Goal: Task Accomplishment & Management: Complete application form

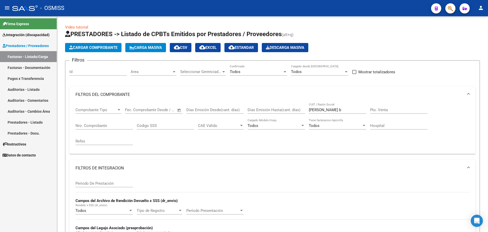
click at [25, 35] on span "Integración (discapacidad)" at bounding box center [26, 35] width 47 height 6
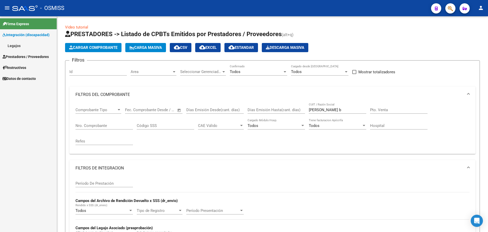
click at [12, 46] on link "Legajos" at bounding box center [28, 45] width 57 height 11
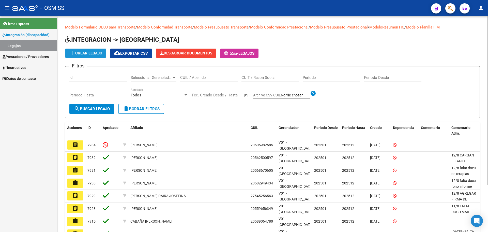
click at [88, 50] on button "add Crear Legajo" at bounding box center [85, 53] width 41 height 9
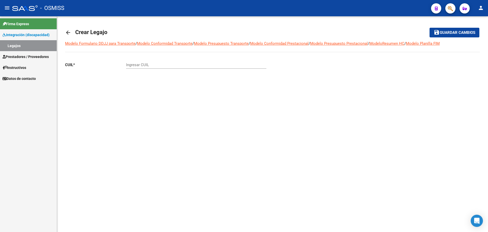
click at [138, 64] on input "Ingresar CUIL" at bounding box center [196, 64] width 140 height 5
paste input "-59261337"
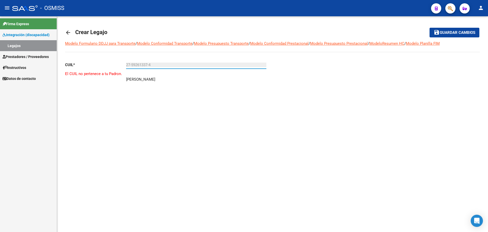
type input "27-59261337-4"
click at [479, 8] on mat-icon "person" at bounding box center [481, 8] width 6 height 6
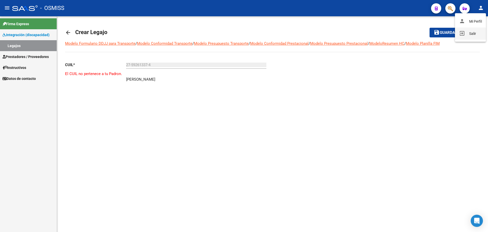
click at [467, 35] on button "exit_to_app Salir" at bounding box center [470, 33] width 31 height 12
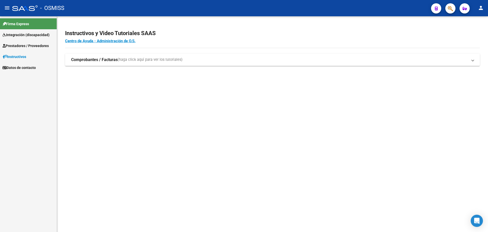
click at [30, 35] on span "Integración (discapacidad)" at bounding box center [26, 35] width 47 height 6
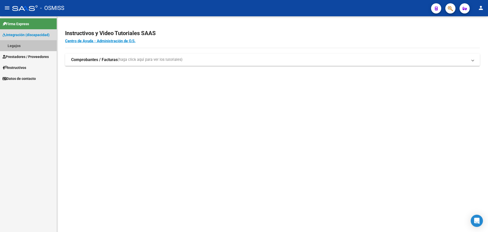
click at [26, 44] on link "Legajos" at bounding box center [28, 45] width 57 height 11
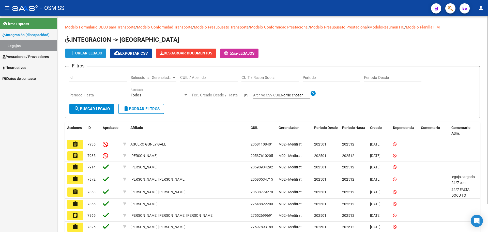
click at [83, 52] on span "add Crear Legajo" at bounding box center [85, 53] width 33 height 5
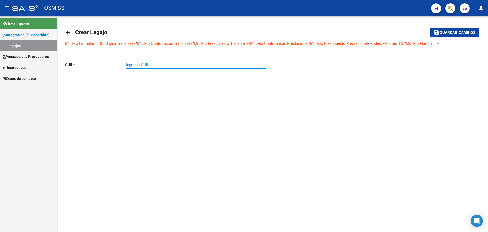
click at [140, 65] on input "Ingresar CUIL" at bounding box center [196, 64] width 140 height 5
paste input "-59261337"
type input "27-59261337-4"
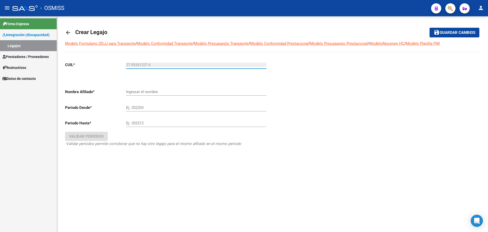
type input "[PERSON_NAME] [PERSON_NAME]"
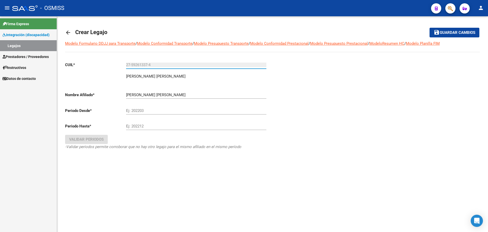
type input "27-59261337-4"
click at [138, 110] on input "Ej: 202203" at bounding box center [196, 110] width 140 height 5
type input "202501"
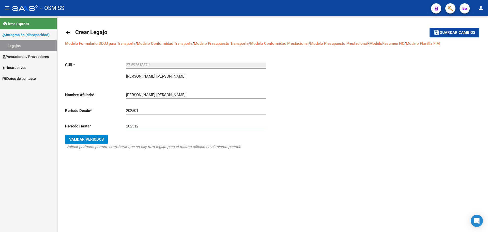
type input "202512"
drag, startPoint x: 82, startPoint y: 140, endPoint x: 82, endPoint y: 137, distance: 2.8
click at [82, 140] on span "Validar Periodos" at bounding box center [86, 139] width 35 height 5
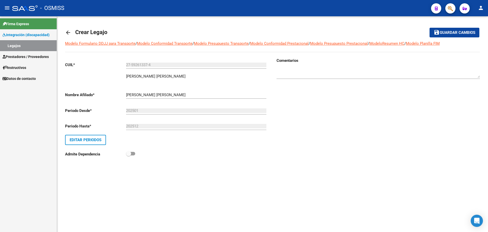
click at [471, 32] on span "Guardar cambios" at bounding box center [458, 32] width 36 height 5
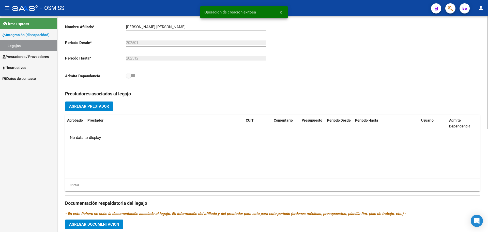
scroll to position [191, 0]
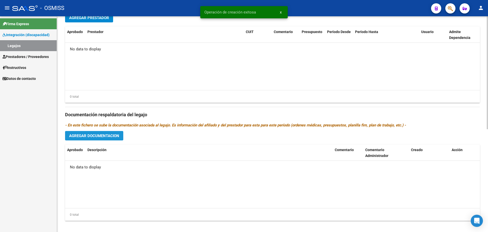
click at [107, 132] on button "Agregar Documentacion" at bounding box center [94, 135] width 58 height 9
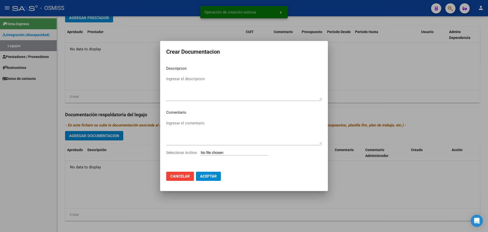
click at [229, 151] on input "Seleccionar Archivo" at bounding box center [234, 152] width 67 height 5
type input "C:\fakepath\.BALLESTERO ROMERO LORENZO- EST TEMPRANA.pdf"
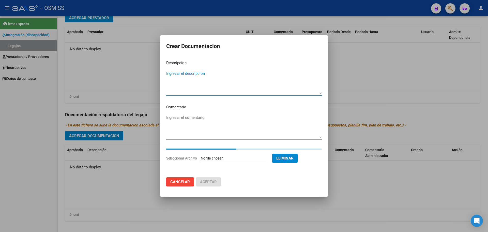
click at [170, 73] on textarea "Ingresar el descripcion" at bounding box center [243, 83] width 155 height 24
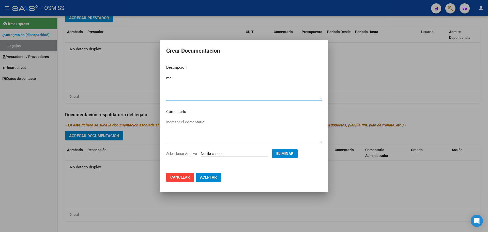
type textarea "m"
type textarea "MET"
click at [206, 176] on span "Aceptar" at bounding box center [208, 177] width 17 height 5
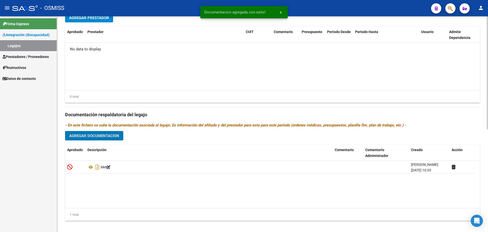
click at [81, 140] on button "Agregar Documentacion" at bounding box center [94, 135] width 58 height 9
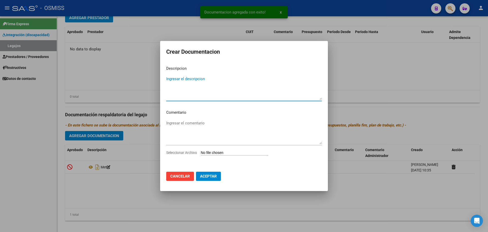
click at [211, 150] on app-file-uploader "Seleccionar Archivo" at bounding box center [219, 152] width 106 height 5
click at [195, 82] on textarea "Ingresar el descripcion" at bounding box center [243, 88] width 155 height 24
click at [203, 152] on input "Seleccionar Archivo" at bounding box center [234, 152] width 67 height 5
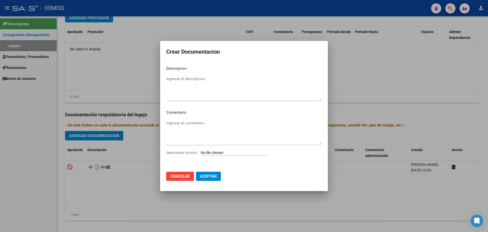
type input "C:\fakepath\BALLESTERO ROMERO LORENZO THOMAS.pdf"
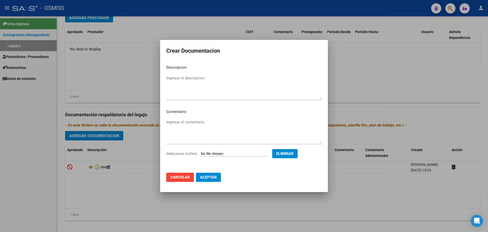
click at [173, 73] on mat-dialog-content "Descripcion Ingresar el descripcion Comentario Ingresar el comentario Seleccion…" at bounding box center [244, 115] width 168 height 108
click at [173, 77] on textarea "Ingresar el descripcion" at bounding box center [243, 87] width 155 height 24
type textarea "INFORME EID"
click at [216, 180] on button "Aceptar" at bounding box center [208, 176] width 25 height 9
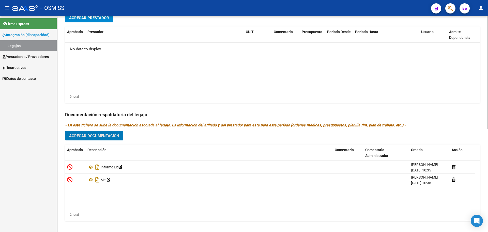
click at [86, 18] on span "Agregar Prestador" at bounding box center [89, 17] width 40 height 5
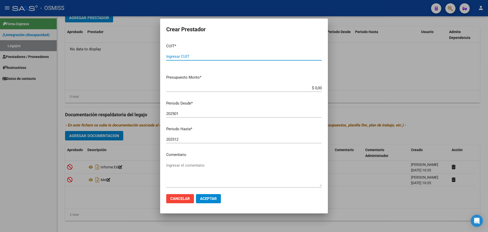
paste input "30-71705629-5"
type input "30-71705629-5"
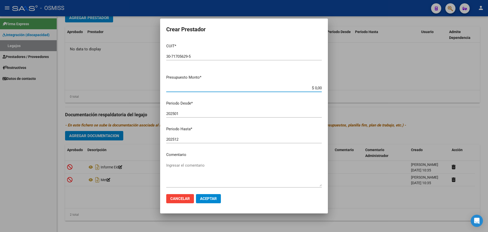
type input "$ 0,01"
type input "202508"
click at [219, 195] on button "Aceptar" at bounding box center [208, 198] width 25 height 9
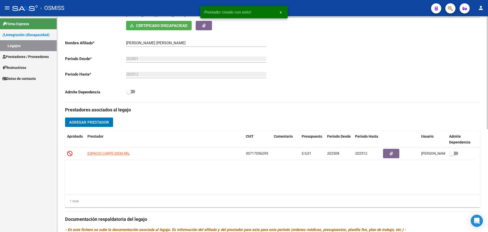
scroll to position [0, 0]
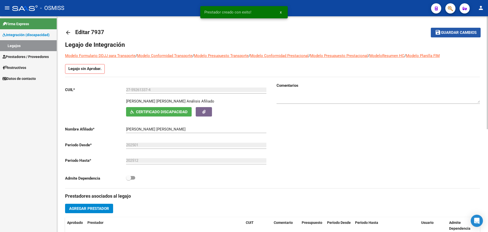
click at [437, 37] on button "save Guardar cambios" at bounding box center [456, 32] width 50 height 9
click at [69, 32] on mat-icon "arrow_back" at bounding box center [68, 32] width 6 height 6
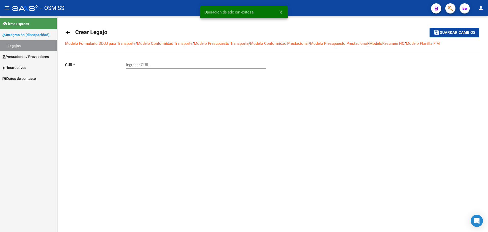
click at [69, 32] on mat-icon "arrow_back" at bounding box center [68, 32] width 6 height 6
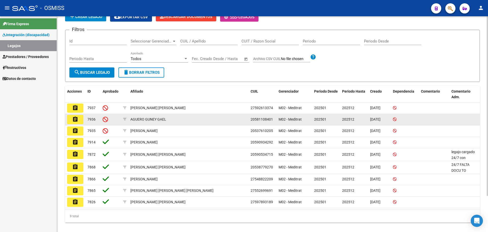
scroll to position [43, 0]
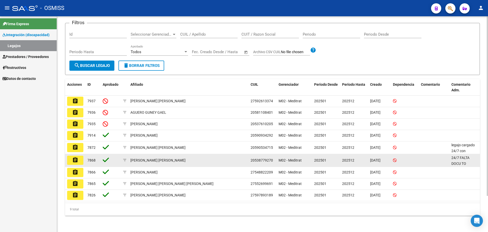
click at [72, 156] on button "assignment" at bounding box center [75, 159] width 16 height 9
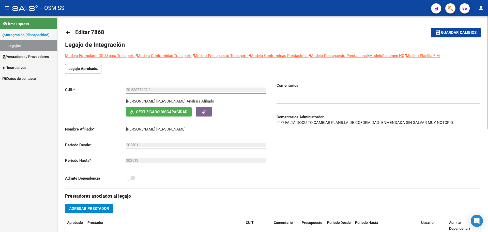
click at [68, 33] on mat-icon "arrow_back" at bounding box center [68, 32] width 6 height 6
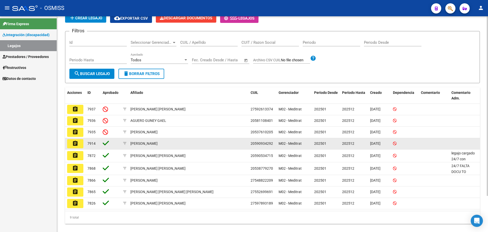
scroll to position [43, 0]
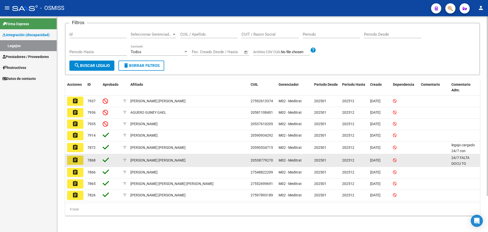
click at [70, 162] on button "assignment" at bounding box center [75, 159] width 16 height 9
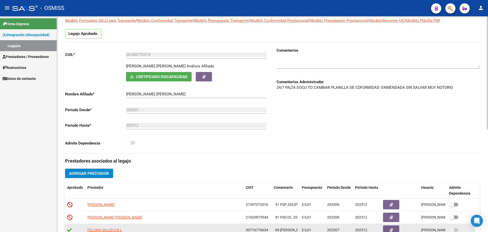
scroll to position [32, 0]
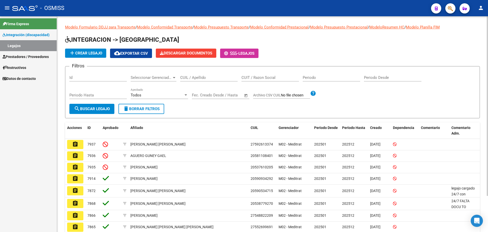
click at [86, 51] on span "add Crear Legajo" at bounding box center [85, 53] width 33 height 5
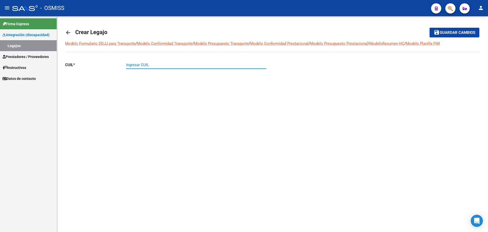
click at [174, 66] on input "Ingresar CUIL" at bounding box center [196, 64] width 140 height 5
paste input "-56333554"
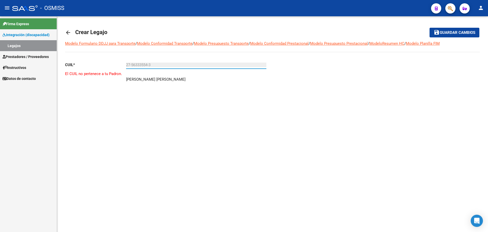
type input "27-56333554-3"
click at [477, 8] on button "person" at bounding box center [481, 8] width 10 height 10
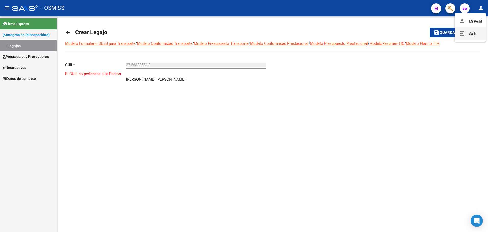
click at [476, 35] on button "exit_to_app Salir" at bounding box center [470, 33] width 31 height 12
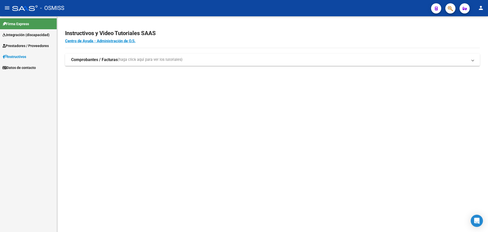
click at [32, 33] on span "Integración (discapacidad)" at bounding box center [26, 35] width 47 height 6
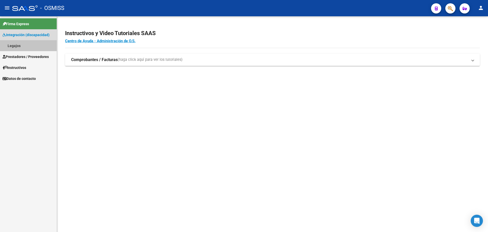
click at [15, 48] on link "Legajos" at bounding box center [28, 45] width 57 height 11
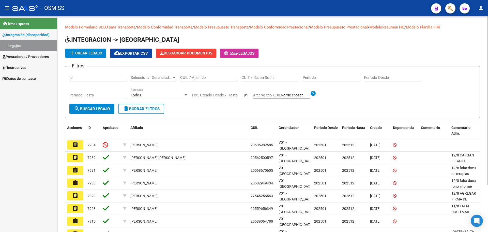
click at [80, 53] on span "add Crear Legajo" at bounding box center [85, 53] width 33 height 5
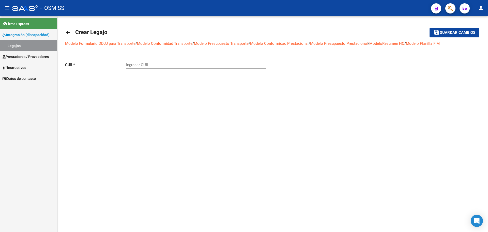
click at [141, 62] on div "Ingresar CUIL" at bounding box center [196, 63] width 140 height 11
paste input "-56333554"
type input "27-56333554-3"
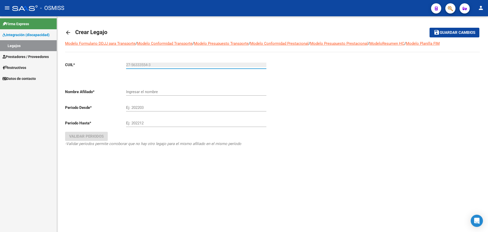
type input "MEDINA MARTINEZ ARANZA LIZETH"
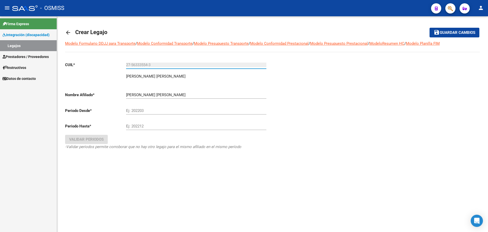
type input "27-56333554-3"
click at [144, 114] on div "Ej: 202203" at bounding box center [196, 111] width 140 height 16
click at [145, 108] on div "Ej: 202203" at bounding box center [196, 108] width 140 height 11
type input "202501"
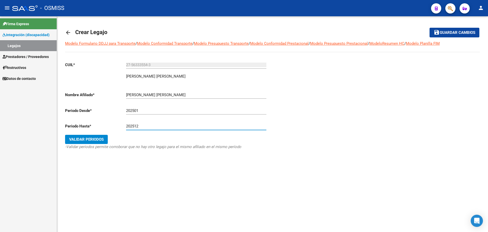
type input "202512"
click at [87, 146] on icon "-Validar periodos permite corroborar que no hay otro legajo para el mismo afili…" at bounding box center [153, 146] width 176 height 5
click at [89, 138] on span "Validar Periodos" at bounding box center [86, 139] width 35 height 5
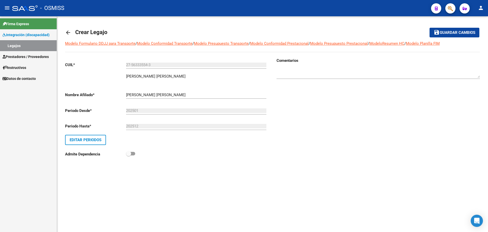
click at [459, 33] on span "Guardar cambios" at bounding box center [458, 32] width 36 height 5
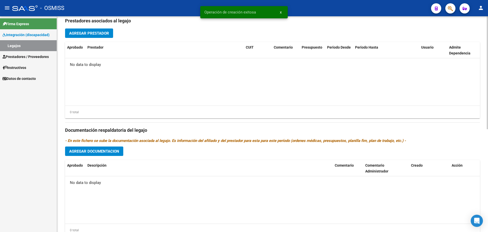
scroll to position [191, 0]
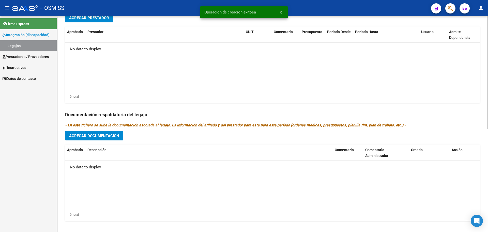
click at [102, 139] on button "Agregar Documentacion" at bounding box center [94, 135] width 58 height 9
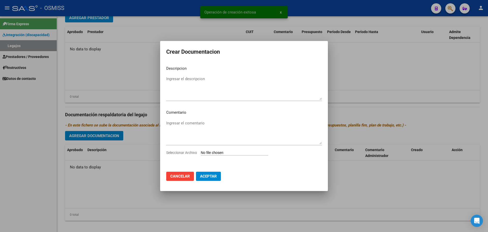
click at [208, 154] on input "Seleccionar Archivo" at bounding box center [234, 152] width 67 height 5
type input "C:\fakepath\MEDINA MARTINEZ ARANZA1.pdf"
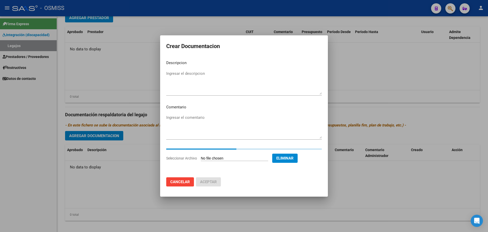
click at [196, 78] on textarea "Ingresar el descripcion" at bounding box center [243, 83] width 155 height 24
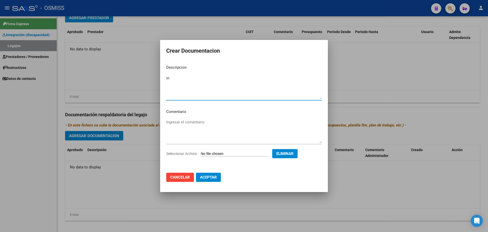
type textarea "i"
type textarea "Informe EID"
click at [205, 176] on span "Aceptar" at bounding box center [208, 177] width 17 height 5
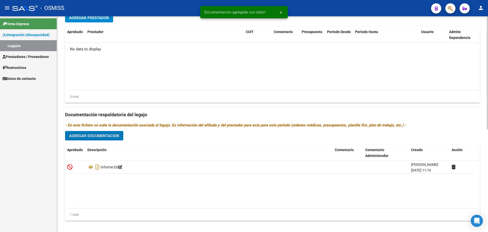
click at [115, 137] on span "Agregar Documentacion" at bounding box center [94, 135] width 50 height 5
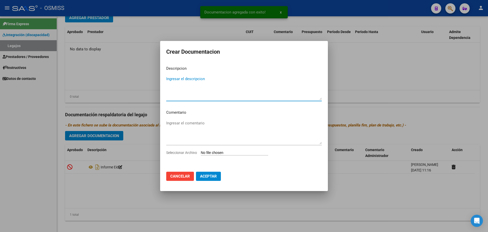
click at [208, 154] on input "Seleccionar Archivo" at bounding box center [234, 152] width 67 height 5
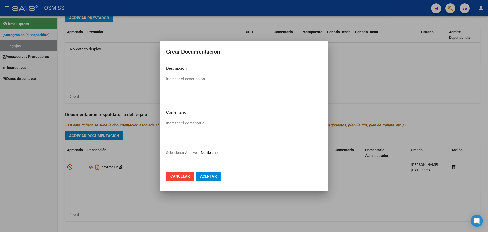
type input "C:\fakepath\.MEDINA MARTINEZ - PSICOLOGIA.pdf"
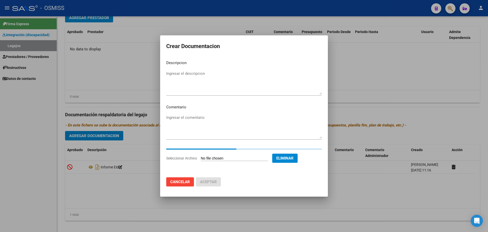
click at [184, 74] on textarea "Ingresar el descripcion" at bounding box center [243, 83] width 155 height 24
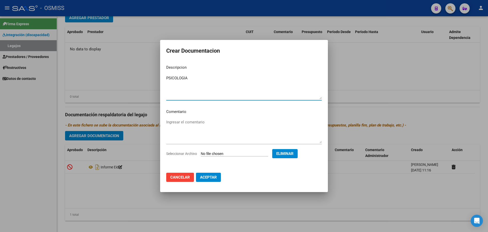
type textarea "PSICOLOGIA"
click at [203, 177] on span "Aceptar" at bounding box center [208, 177] width 17 height 5
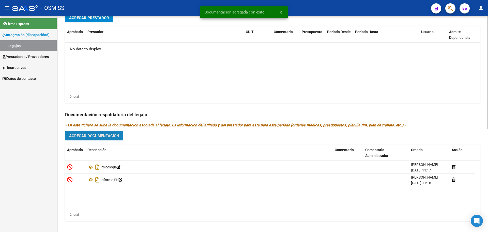
click at [98, 133] on button "Agregar Documentacion" at bounding box center [94, 135] width 58 height 9
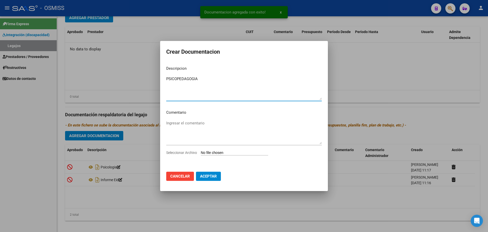
type textarea "PSICOPEDAGOGIA"
click at [225, 152] on input "Seleccionar Archivo" at bounding box center [234, 152] width 67 height 5
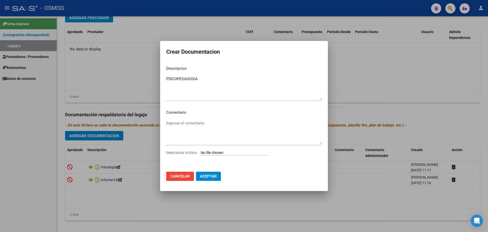
type input "C:\fakepath\.MEDINA MARTINEZ - PSICOPE.pdf"
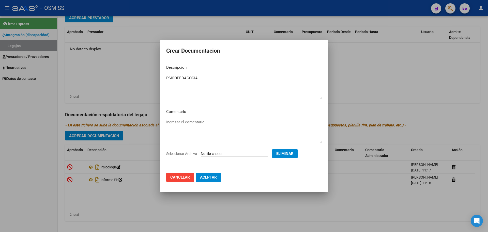
click at [214, 178] on span "Aceptar" at bounding box center [208, 177] width 17 height 5
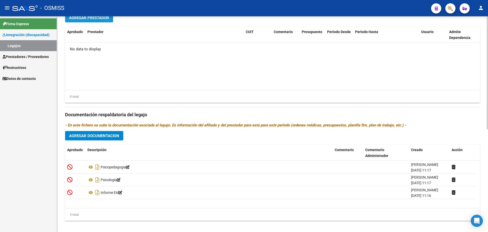
click at [94, 20] on button "Agregar Prestador" at bounding box center [89, 17] width 48 height 9
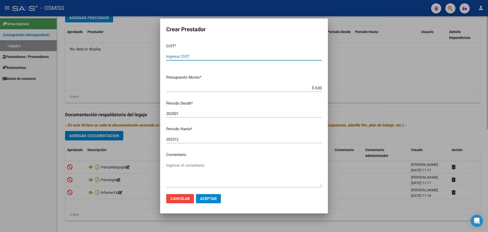
paste input "27-37114563-5"
type input "27-37114563-5"
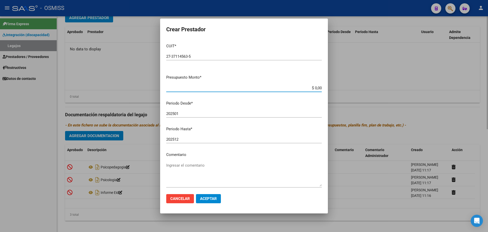
type input "$ 0,01"
type input "202508"
click at [209, 201] on span "Aceptar" at bounding box center [208, 198] width 17 height 5
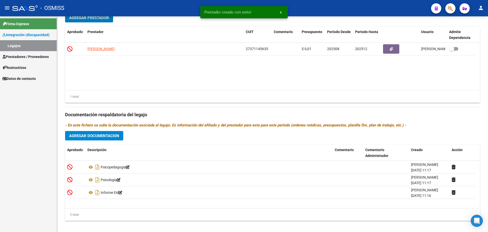
scroll to position [187, 0]
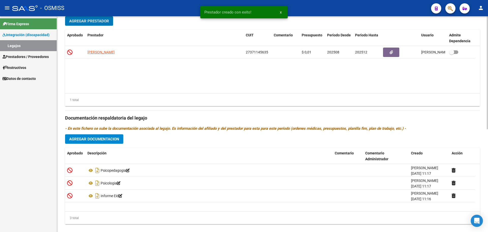
click at [109, 22] on button "Agregar Prestador" at bounding box center [89, 20] width 48 height 9
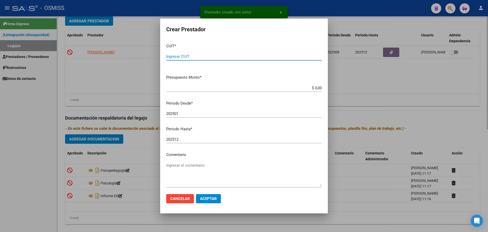
paste input "27-33458820-9"
type input "27-33458820-9"
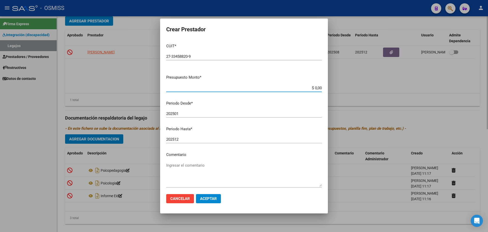
type input "$ 0,01"
type input "202508"
click at [214, 197] on span "Aceptar" at bounding box center [208, 198] width 17 height 5
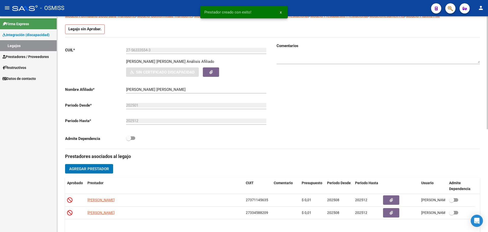
scroll to position [0, 0]
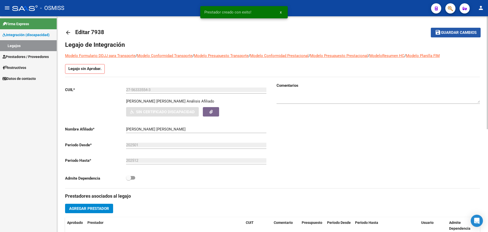
click at [457, 36] on button "save Guardar cambios" at bounding box center [456, 32] width 50 height 9
click at [68, 32] on mat-icon "arrow_back" at bounding box center [68, 32] width 6 height 6
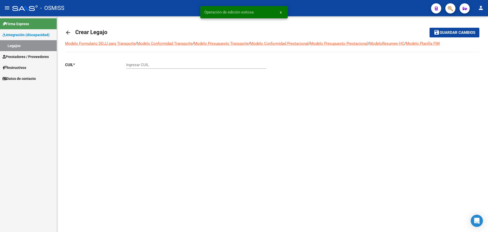
click at [68, 32] on mat-icon "arrow_back" at bounding box center [68, 32] width 6 height 6
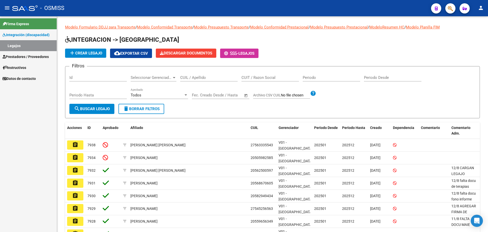
click at [479, 13] on button "person" at bounding box center [481, 8] width 10 height 10
click at [475, 32] on button "exit_to_app Salir" at bounding box center [470, 33] width 31 height 12
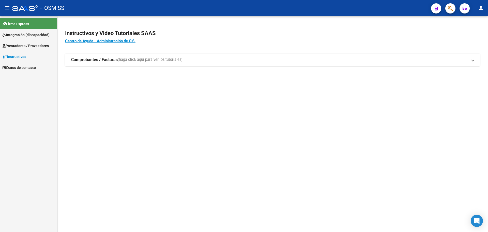
click at [10, 32] on span "Integración (discapacidad)" at bounding box center [26, 35] width 47 height 6
click at [16, 48] on link "Legajos" at bounding box center [28, 45] width 57 height 11
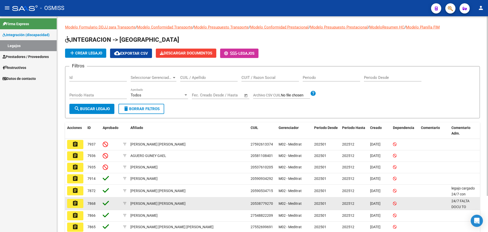
click at [73, 204] on mat-icon "assignment" at bounding box center [75, 203] width 6 height 6
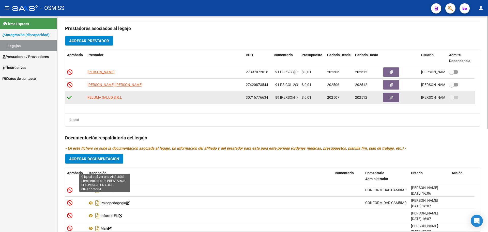
scroll to position [196, 0]
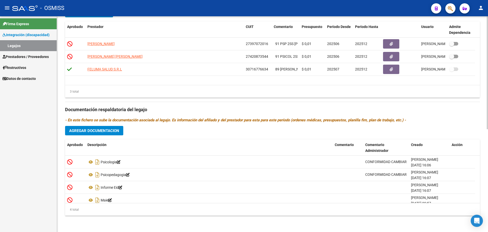
click at [98, 132] on span "Agregar Documentacion" at bounding box center [94, 130] width 50 height 5
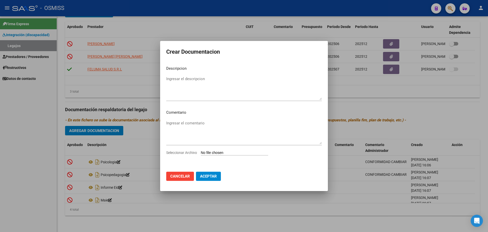
click at [229, 150] on app-file-uploader "Seleccionar Archivo" at bounding box center [219, 152] width 106 height 5
click at [219, 151] on input "Seleccionar Archivo" at bounding box center [234, 152] width 67 height 5
type input "C:\fakepath\.[PERSON_NAME]- PSICOLOGIAa.pdf"
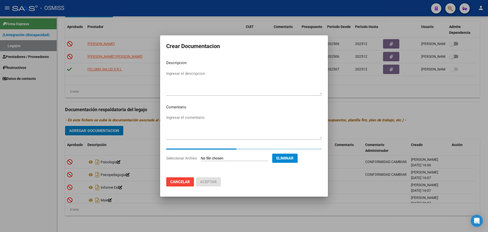
click at [186, 80] on textarea "Ingresar el descripcion" at bounding box center [243, 83] width 155 height 24
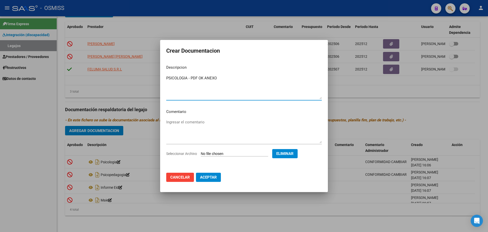
type textarea "PSICOLOGIA - PDF OK ANEXO"
click at [209, 177] on span "Aceptar" at bounding box center [208, 177] width 17 height 5
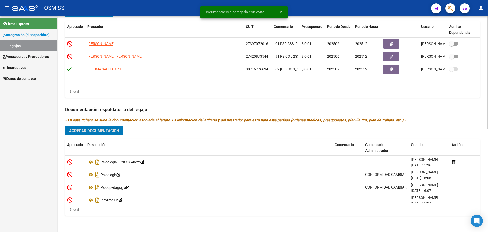
click at [97, 130] on span "Agregar Documentacion" at bounding box center [94, 130] width 50 height 5
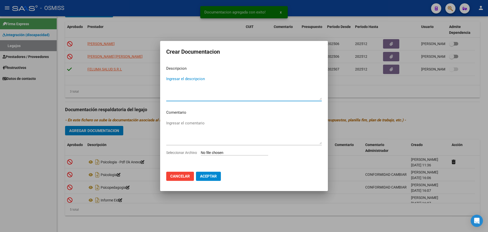
click at [231, 152] on input "Seleccionar Archivo" at bounding box center [234, 152] width 67 height 5
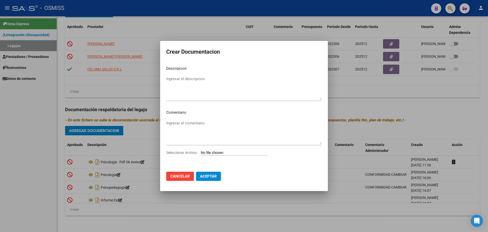
type input "C:\fakepath\.[PERSON_NAME] -PSICOPE.pdf"
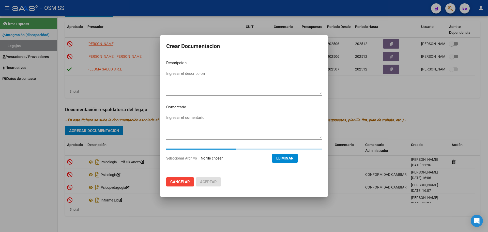
drag, startPoint x: 180, startPoint y: 65, endPoint x: 181, endPoint y: 74, distance: 9.2
click at [180, 65] on p "Descripcion" at bounding box center [243, 63] width 155 height 6
click at [181, 75] on textarea "Ingresar el descripcion" at bounding box center [243, 83] width 155 height 24
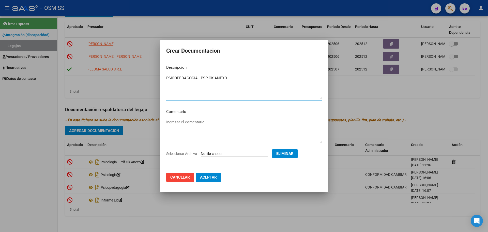
type textarea "PSICOPEDAGOGIA - PSP OK ANEXO"
click at [214, 178] on span "Aceptar" at bounding box center [208, 177] width 17 height 5
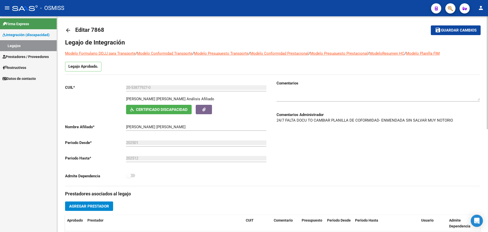
scroll to position [0, 0]
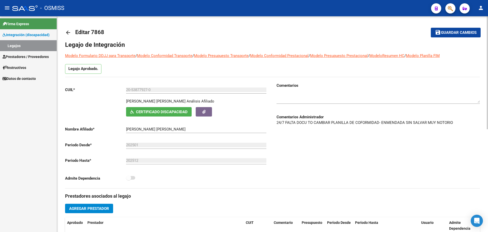
click at [293, 91] on div at bounding box center [377, 95] width 203 height 15
type textarea "14/8: SE CARGA CORRECCIÓN"
click at [446, 33] on span "Guardar cambios" at bounding box center [459, 32] width 36 height 5
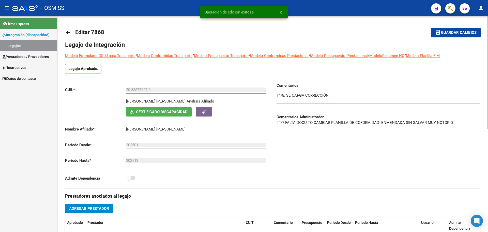
click at [66, 34] on mat-icon "arrow_back" at bounding box center [68, 32] width 6 height 6
